Goal: Information Seeking & Learning: Find specific fact

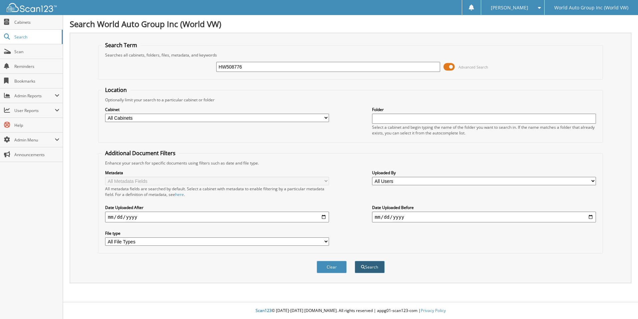
type input "HW508776"
click at [370, 266] on button "Search" at bounding box center [370, 266] width 30 height 12
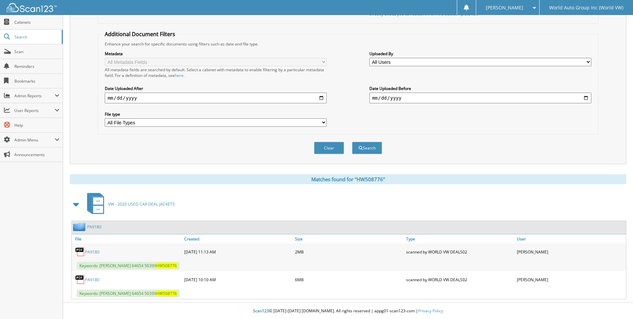
scroll to position [120, 0]
click at [94, 251] on link "PA9180" at bounding box center [92, 251] width 14 height 6
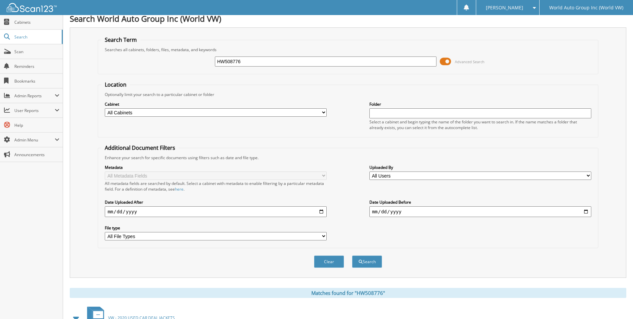
scroll to position [0, 0]
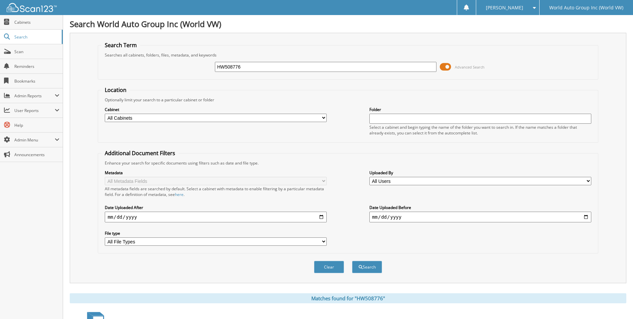
drag, startPoint x: 269, startPoint y: 69, endPoint x: 194, endPoint y: 76, distance: 75.4
click at [194, 76] on fieldset "Search Term Searches all cabinets, folders, files, metadata, and keywords HW508…" at bounding box center [348, 60] width 500 height 38
paste input "K5122006"
type input "K5122006"
click at [366, 266] on button "Search" at bounding box center [367, 266] width 30 height 12
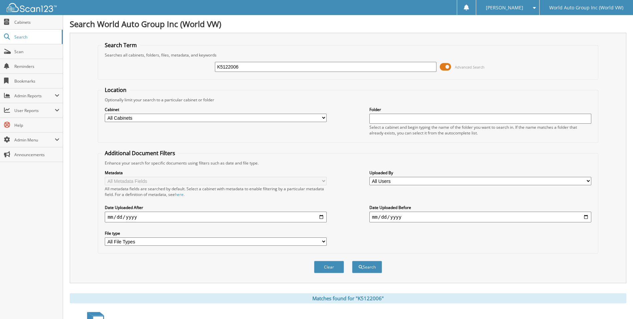
scroll to position [92, 0]
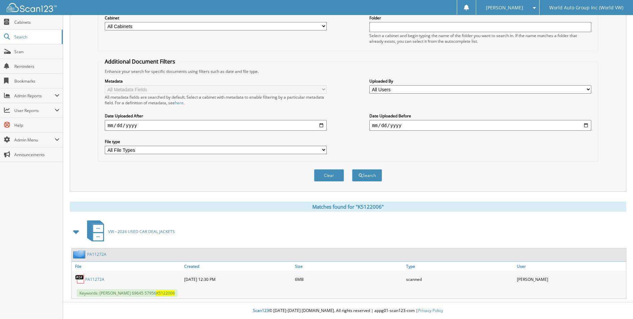
click at [98, 281] on link "PA11272A" at bounding box center [94, 279] width 19 height 6
